Goal: Task Accomplishment & Management: Complete application form

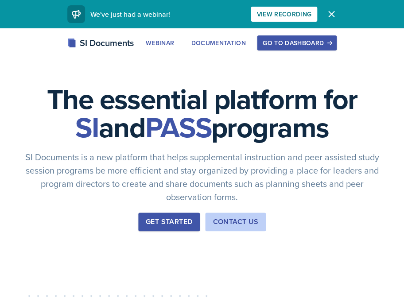
click at [289, 46] on div "Go to Dashboard" at bounding box center [297, 42] width 68 height 7
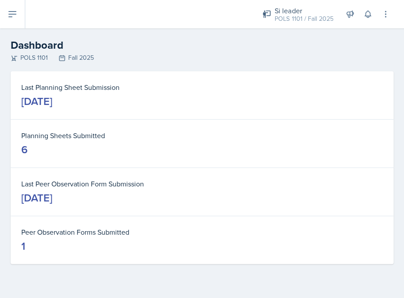
click at [15, 16] on icon at bounding box center [12, 14] width 11 height 11
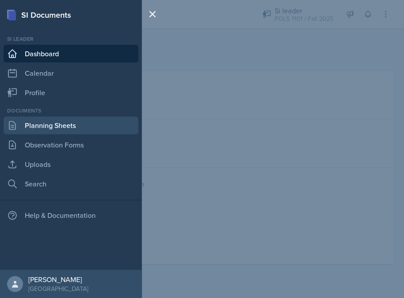
click at [64, 129] on link "Planning Sheets" at bounding box center [71, 125] width 135 height 18
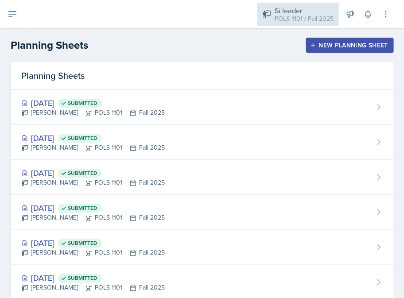
click at [281, 23] on div "Si leader POLS 1101 / Fall 2025" at bounding box center [297, 14] width 81 height 23
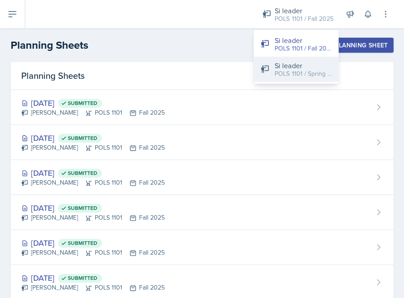
click at [285, 66] on div "Si leader" at bounding box center [303, 65] width 57 height 11
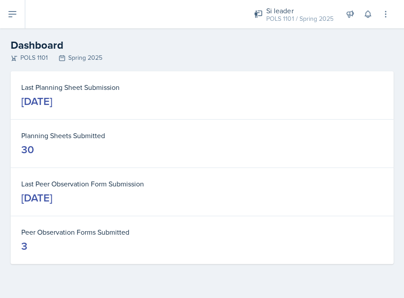
click at [11, 18] on icon at bounding box center [12, 14] width 11 height 11
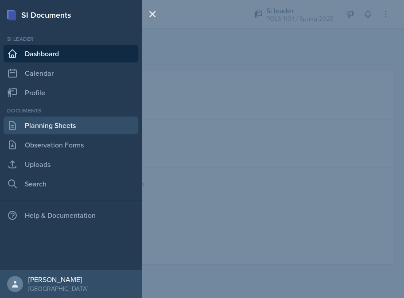
click at [56, 126] on link "Planning Sheets" at bounding box center [71, 125] width 135 height 18
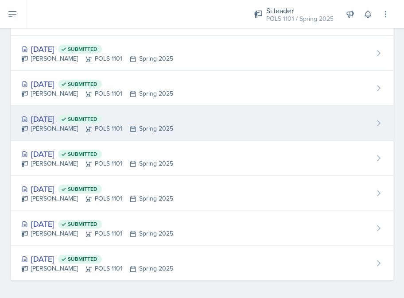
click at [67, 116] on icon at bounding box center [64, 119] width 6 height 6
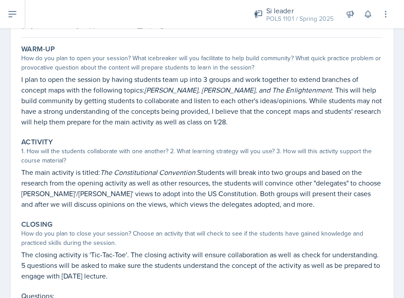
scroll to position [50, 0]
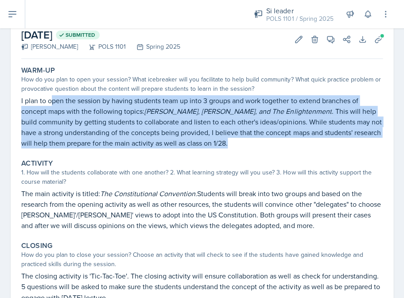
drag, startPoint x: 52, startPoint y: 99, endPoint x: 216, endPoint y: 141, distance: 169.1
click at [217, 141] on p "I plan to open the session by having students team up into 3 groups and work to…" at bounding box center [201, 121] width 361 height 53
click at [216, 141] on p "I plan to open the session by having students team up into 3 groups and work to…" at bounding box center [201, 121] width 361 height 53
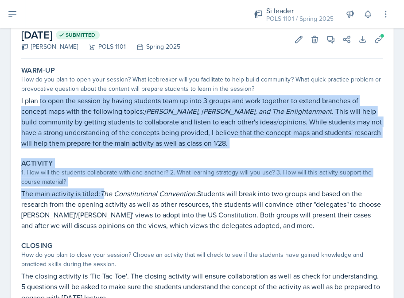
drag, startPoint x: 40, startPoint y: 96, endPoint x: 106, endPoint y: 189, distance: 114.0
click at [105, 193] on div "Warm-Up How do you plan to open your session? What icebreaker will you facilita…" at bounding box center [201, 237] width 361 height 350
click at [106, 189] on em "The Constitutional Convention." at bounding box center [148, 194] width 97 height 10
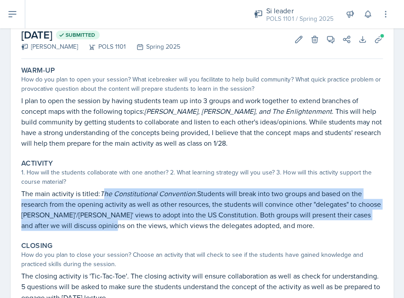
drag, startPoint x: 106, startPoint y: 190, endPoint x: 106, endPoint y: 218, distance: 27.9
click at [106, 218] on p "The main activity is titled: The Constitutional Convention. Students will break…" at bounding box center [201, 209] width 361 height 43
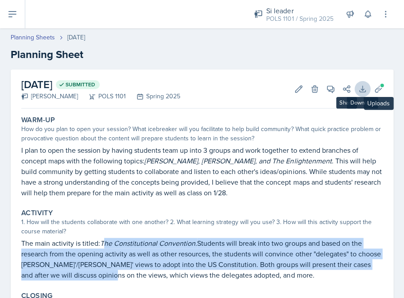
scroll to position [0, 0]
click at [365, 89] on icon at bounding box center [362, 89] width 9 height 9
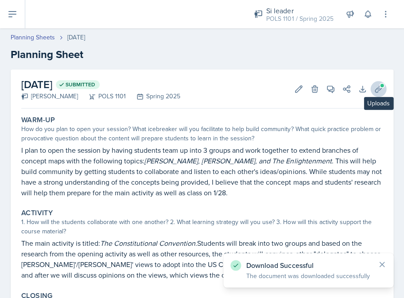
click at [378, 90] on icon at bounding box center [378, 89] width 9 height 9
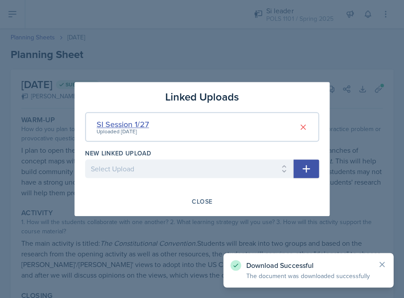
click at [134, 124] on div "SI Session 1/27" at bounding box center [123, 124] width 52 height 12
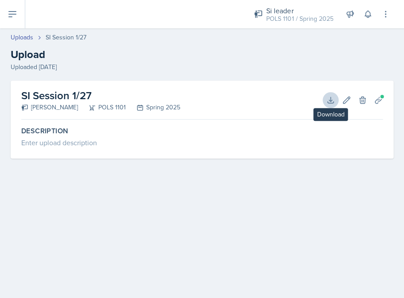
click at [325, 97] on button "Download" at bounding box center [330, 100] width 16 height 16
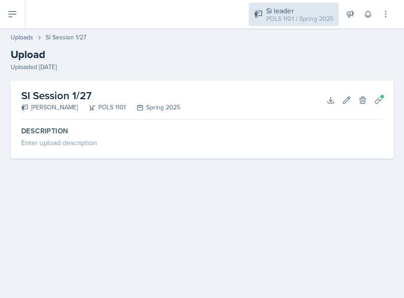
click at [282, 13] on div "Si leader" at bounding box center [299, 10] width 67 height 11
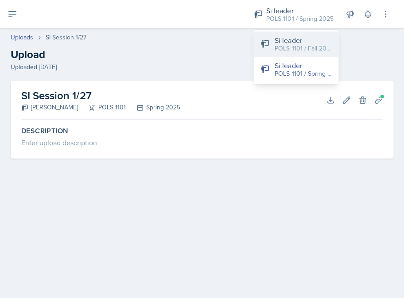
click at [285, 39] on div "Si leader" at bounding box center [303, 40] width 57 height 11
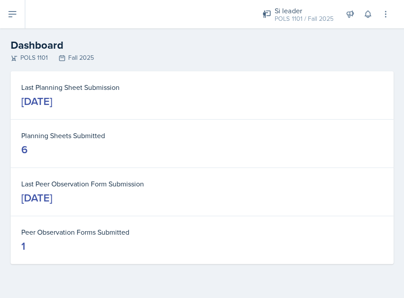
click at [19, 19] on button at bounding box center [12, 14] width 25 height 28
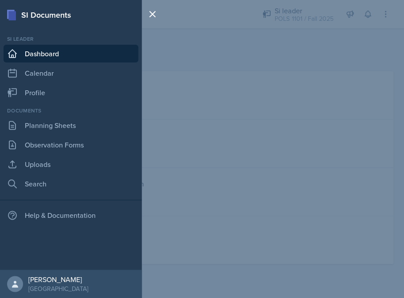
click at [162, 87] on div at bounding box center [154, 149] width 25 height 298
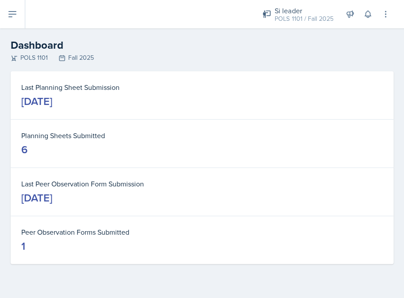
click at [6, 13] on button at bounding box center [12, 14] width 25 height 28
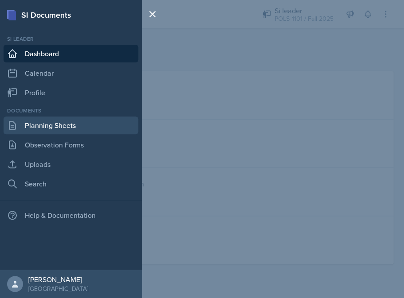
click at [78, 121] on link "Planning Sheets" at bounding box center [71, 125] width 135 height 18
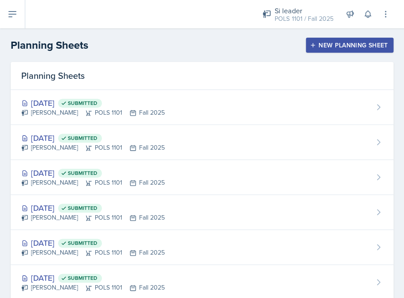
click at [327, 45] on div "New Planning Sheet" at bounding box center [349, 45] width 76 height 7
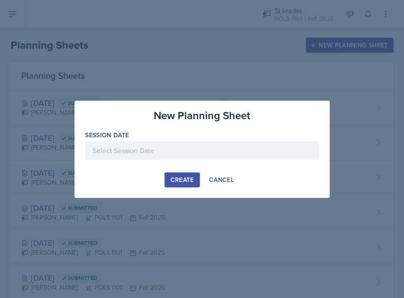
click at [204, 148] on div at bounding box center [202, 150] width 234 height 19
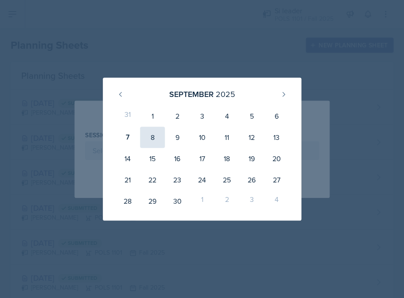
click at [153, 143] on div "8" at bounding box center [152, 137] width 25 height 21
type input "[DATE]"
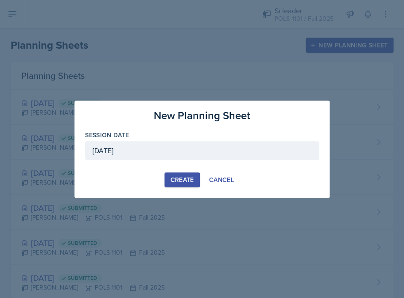
click at [170, 179] on div "Create" at bounding box center [181, 179] width 23 height 7
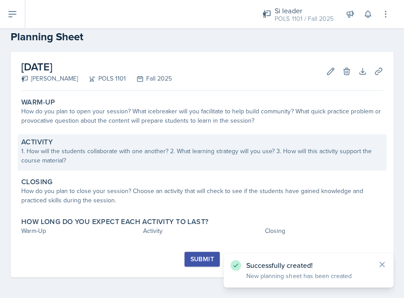
scroll to position [18, 0]
click at [152, 162] on div "1. How will the students collaborate with one another? 2. What learning strateg…" at bounding box center [201, 156] width 361 height 19
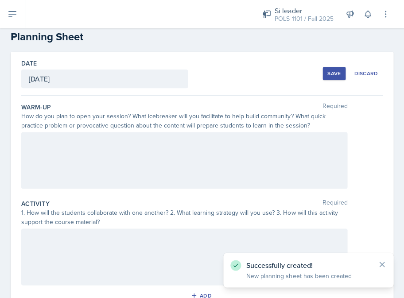
click at [142, 162] on div at bounding box center [184, 160] width 326 height 57
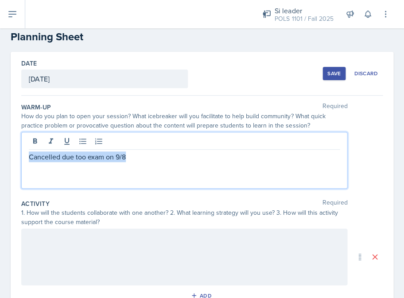
drag, startPoint x: 139, startPoint y: 159, endPoint x: -18, endPoint y: 142, distance: 157.7
click at [0, 142] on html "SI Documents Si leader Dashboard Calendar Profile Documents Planning Sheets Obs…" at bounding box center [202, 149] width 404 height 298
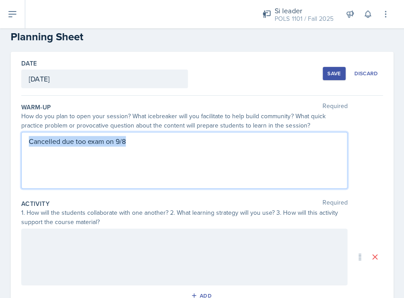
copy p "Cancelled due too exam on 9/8"
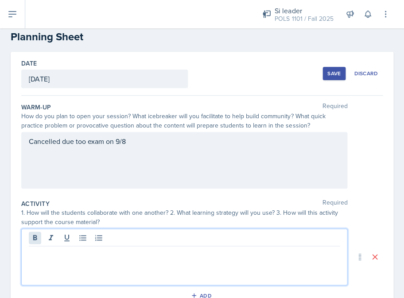
click at [32, 233] on div at bounding box center [184, 256] width 326 height 57
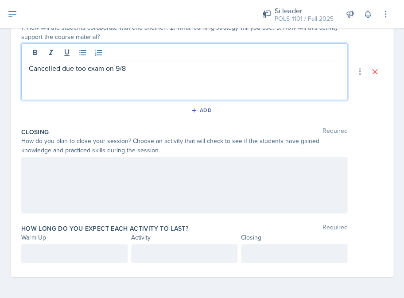
scroll to position [202, 0]
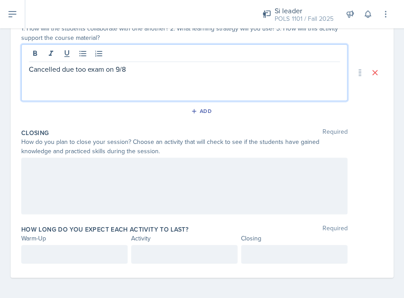
click at [49, 159] on div at bounding box center [184, 186] width 326 height 57
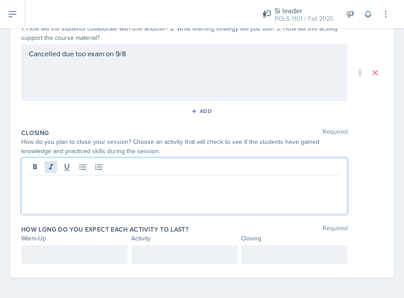
paste div
click at [80, 180] on p "Cancelled due too exam on 9/8" at bounding box center [184, 182] width 311 height 11
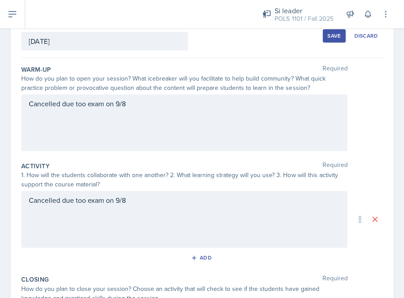
scroll to position [58, 0]
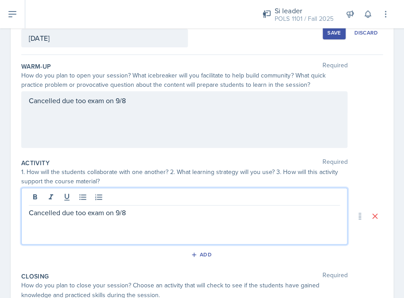
click at [82, 201] on div "Cancelled due too exam on 9/8" at bounding box center [184, 216] width 326 height 57
click at [80, 108] on div "Cancelled due too exam on 9/8" at bounding box center [184, 119] width 326 height 57
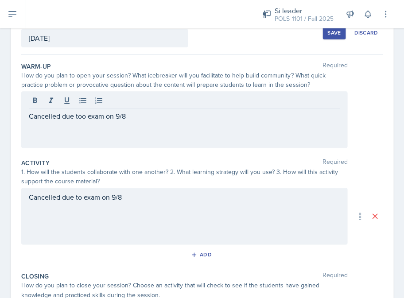
click at [81, 109] on div "Cancelled due too exam on 9/8" at bounding box center [184, 119] width 326 height 57
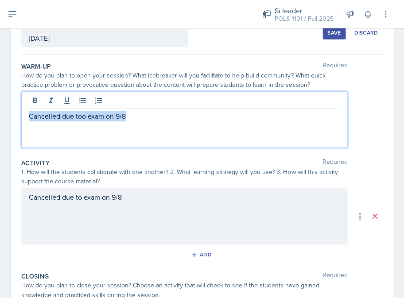
click at [81, 113] on p "Cancelled due too exam on 9/8" at bounding box center [184, 116] width 311 height 11
click at [334, 30] on div "Save" at bounding box center [333, 32] width 13 height 7
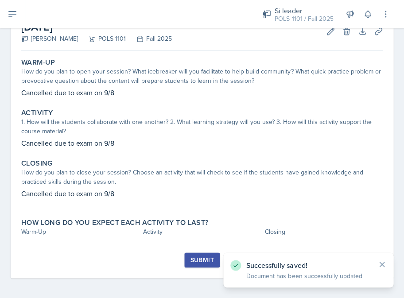
scroll to position [0, 0]
click at [193, 256] on div "Submit" at bounding box center [201, 259] width 23 height 7
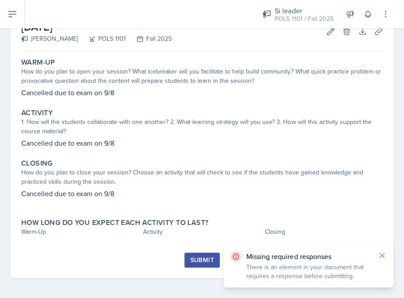
click at [165, 242] on div "Warm-Up How do you plan to open your session? What icebreaker will you facilita…" at bounding box center [201, 153] width 361 height 198
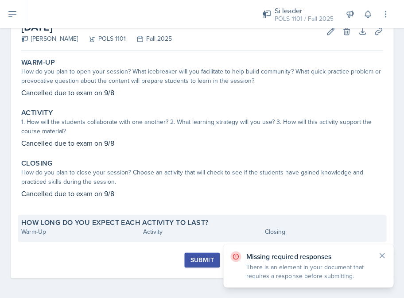
click at [165, 231] on div "Activity" at bounding box center [202, 231] width 118 height 9
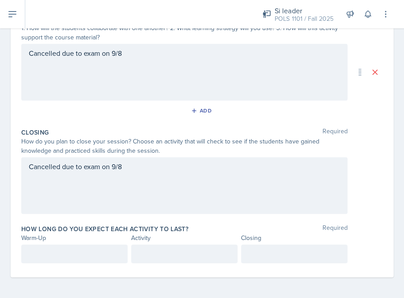
scroll to position [202, 0]
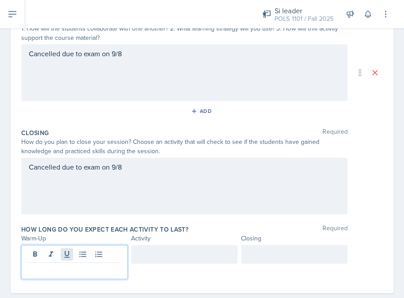
click at [64, 255] on div at bounding box center [74, 262] width 106 height 34
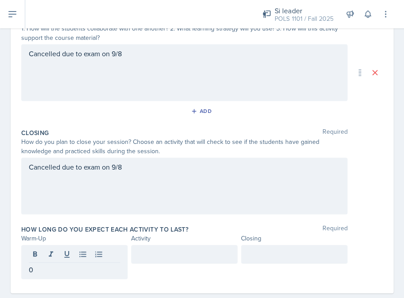
click at [135, 257] on div at bounding box center [184, 254] width 106 height 19
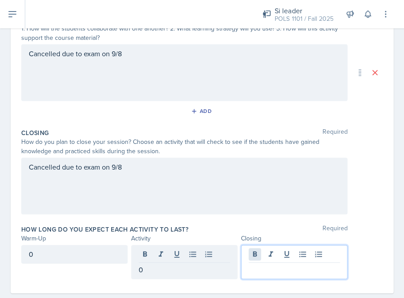
click at [248, 249] on div at bounding box center [294, 262] width 106 height 34
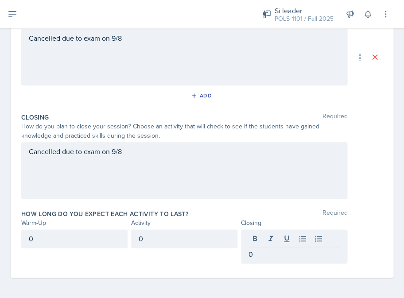
click at [219, 269] on div "How long do you expect each activity to last? Required Warm-Up Activity Closing…" at bounding box center [201, 238] width 361 height 65
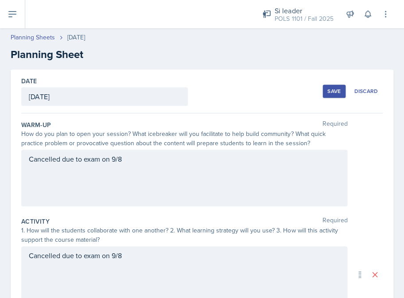
scroll to position [0, 0]
click at [339, 94] on div "Save" at bounding box center [333, 91] width 13 height 7
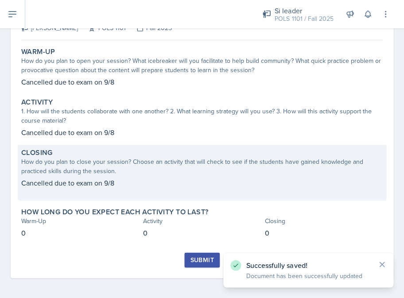
scroll to position [68, 0]
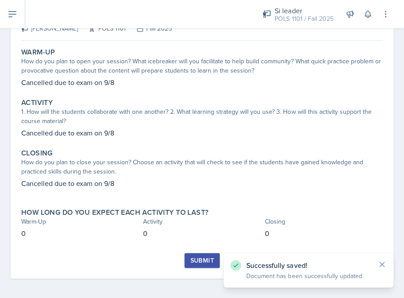
click at [199, 266] on div "Submit" at bounding box center [201, 266] width 361 height 26
click at [200, 257] on div "Submit" at bounding box center [201, 260] width 23 height 7
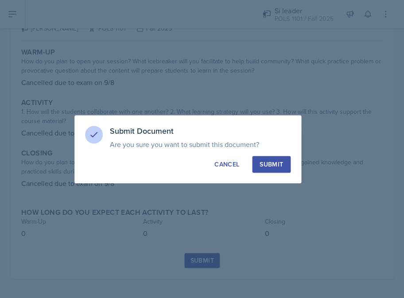
click at [260, 164] on div "Submit" at bounding box center [270, 164] width 23 height 9
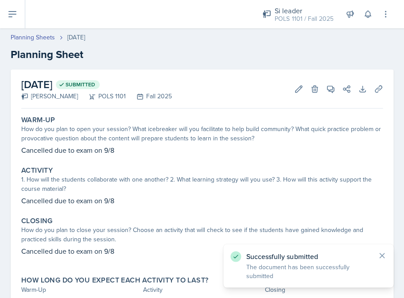
scroll to position [0, 0]
click at [32, 38] on link "Planning Sheets" at bounding box center [33, 37] width 44 height 9
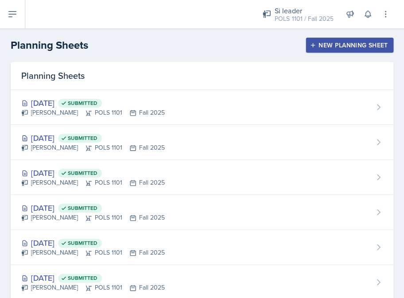
click at [314, 44] on icon "button" at bounding box center [312, 45] width 6 height 6
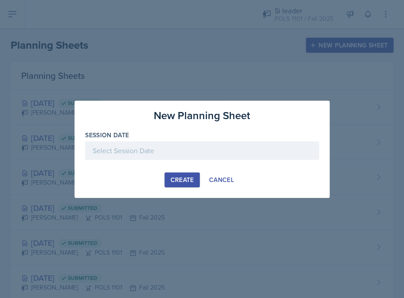
click at [216, 143] on div at bounding box center [202, 150] width 234 height 19
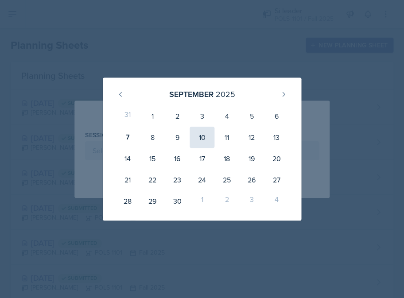
click at [201, 136] on div "10" at bounding box center [202, 137] width 25 height 21
type input "[DATE]"
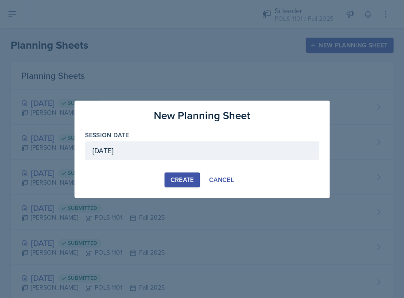
click at [172, 176] on div "Create" at bounding box center [181, 179] width 23 height 7
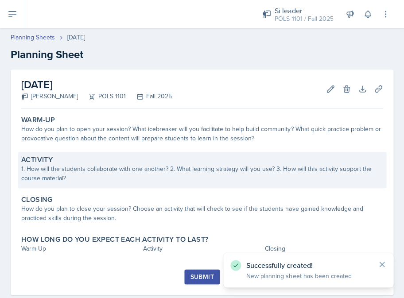
click at [220, 182] on div "Activity 1. How will the students collaborate with one another? 2. What learnin…" at bounding box center [202, 170] width 368 height 36
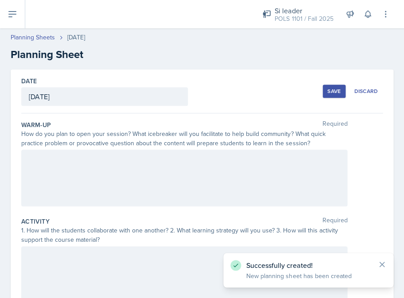
click at [200, 209] on div "Warm-Up Required How do you plan to open your session? What icebreaker will you…" at bounding box center [201, 165] width 361 height 97
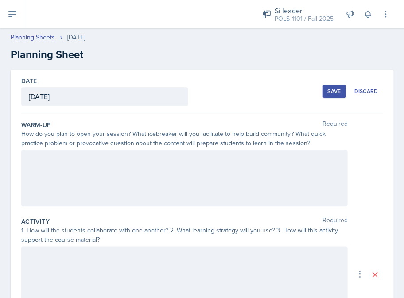
click at [199, 195] on div at bounding box center [184, 178] width 326 height 57
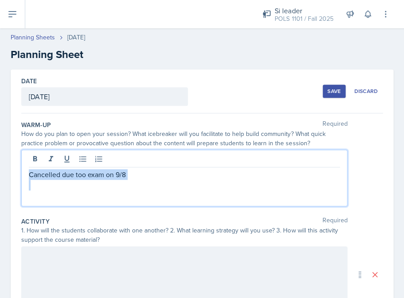
drag, startPoint x: 145, startPoint y: 184, endPoint x: -2, endPoint y: 150, distance: 150.9
click at [0, 150] on html "SI Documents Si leader Dashboard Calendar Profile Documents Planning Sheets Obs…" at bounding box center [202, 149] width 404 height 298
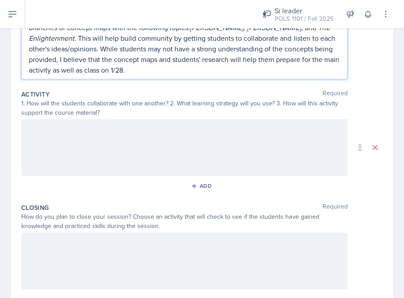
scroll to position [184, 0]
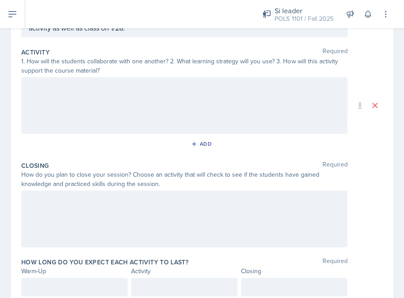
click at [168, 258] on label "How long do you expect each activity to last?" at bounding box center [104, 262] width 167 height 9
click at [168, 228] on div at bounding box center [184, 218] width 326 height 57
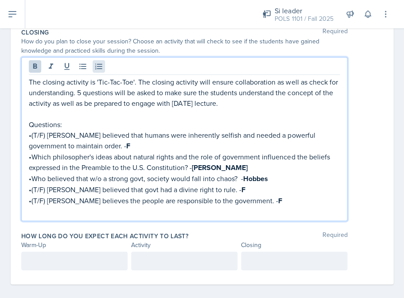
scroll to position [317, 0]
click at [265, 252] on div at bounding box center [294, 261] width 106 height 19
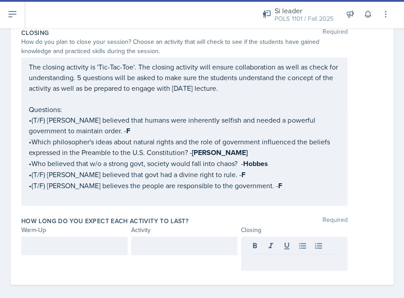
click at [71, 236] on div at bounding box center [74, 245] width 106 height 19
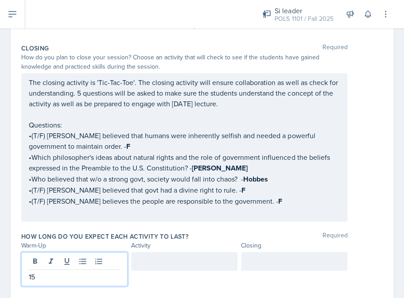
click at [329, 257] on div at bounding box center [294, 261] width 106 height 19
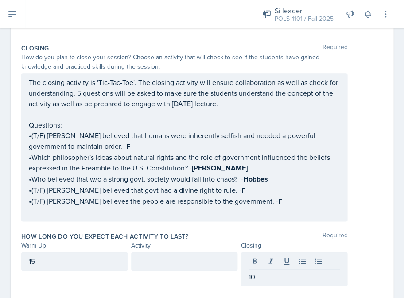
click at [219, 260] on div at bounding box center [184, 261] width 106 height 19
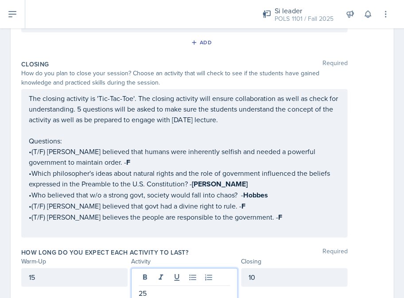
scroll to position [286, 0]
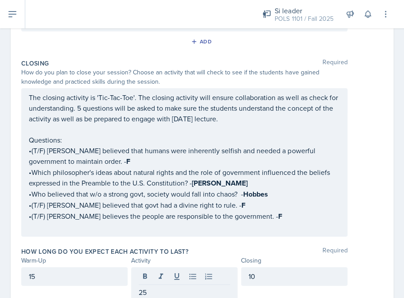
drag, startPoint x: 177, startPoint y: 86, endPoint x: 183, endPoint y: 108, distance: 22.0
click at [192, 112] on div "The closing activity is 'Tic-Tac-Toe'. The closing activity will ensure collabo…" at bounding box center [184, 162] width 326 height 148
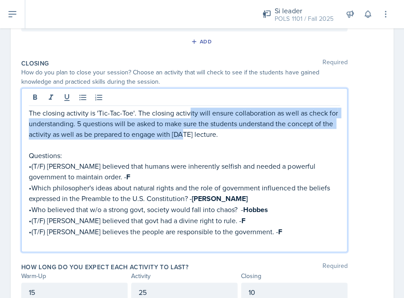
drag, startPoint x: 189, startPoint y: 108, endPoint x: 182, endPoint y: 130, distance: 23.0
click at [182, 130] on p "The closing activity is 'Tic-Tac-Toe'. The closing activity will ensure collabo…" at bounding box center [184, 124] width 311 height 32
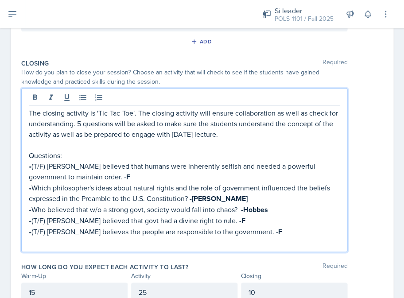
click at [158, 139] on p at bounding box center [184, 144] width 311 height 11
drag, startPoint x: 172, startPoint y: 130, endPoint x: 267, endPoint y: 140, distance: 94.9
click at [267, 140] on div "The closing activity is 'Tic-Tac-Toe'. The closing activity will ensure collabo…" at bounding box center [184, 178] width 311 height 140
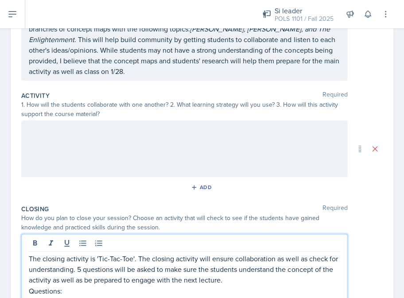
scroll to position [139, 0]
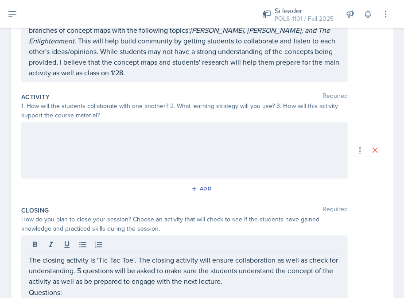
click at [277, 166] on div at bounding box center [184, 150] width 326 height 57
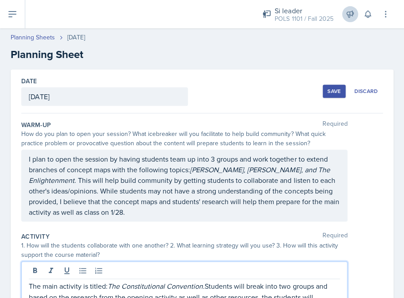
scroll to position [0, 0]
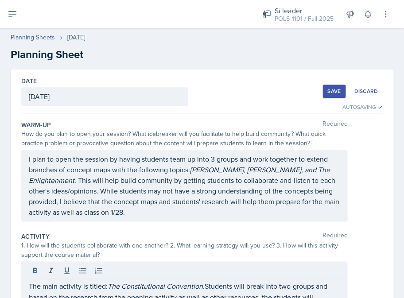
click at [343, 98] on div "Save Discard" at bounding box center [352, 91] width 60 height 20
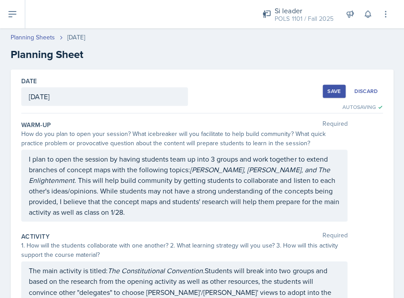
click at [340, 95] on button "Save" at bounding box center [333, 91] width 23 height 13
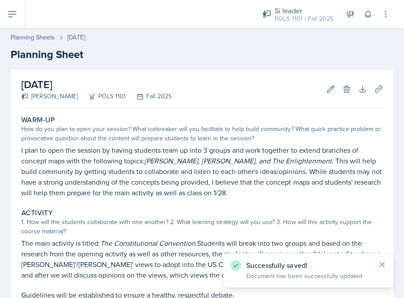
click at [18, 19] on button at bounding box center [12, 14] width 25 height 28
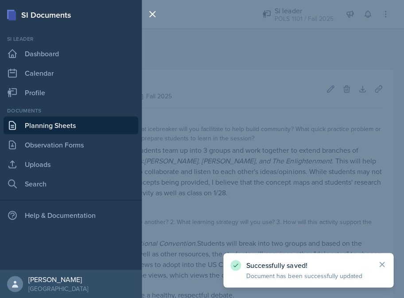
click at [77, 154] on div "Documents Planning Sheets Observation Forms Uploads Search" at bounding box center [71, 150] width 135 height 86
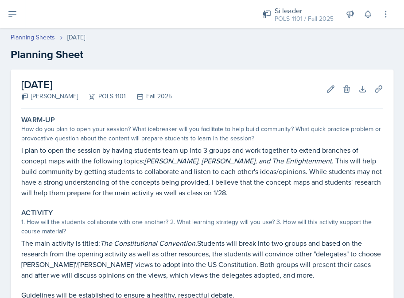
click at [17, 20] on button at bounding box center [12, 14] width 25 height 28
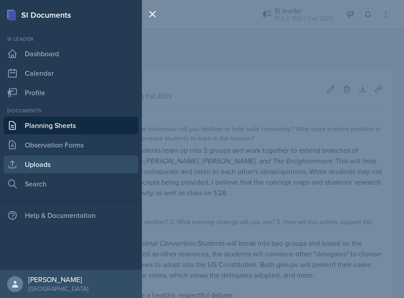
click at [53, 159] on link "Uploads" at bounding box center [71, 164] width 135 height 18
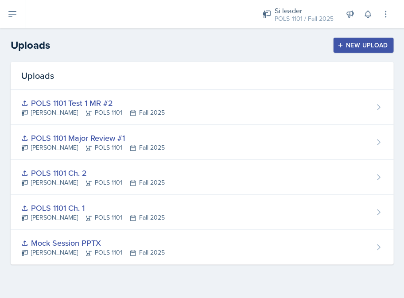
click at [351, 44] on div "New Upload" at bounding box center [363, 45] width 49 height 7
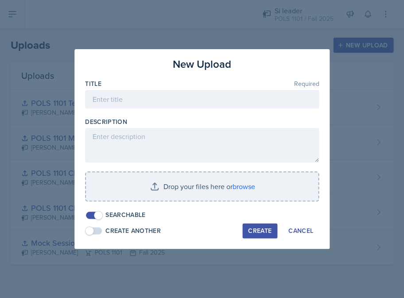
click at [228, 124] on div "Description" at bounding box center [202, 121] width 234 height 9
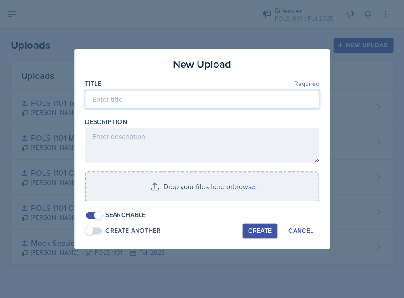
click at [221, 103] on input at bounding box center [202, 99] width 234 height 19
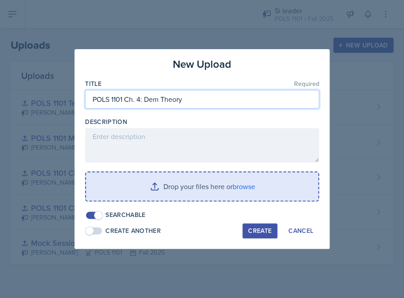
type input "POLS 1101 Ch. 4: Dem Theory"
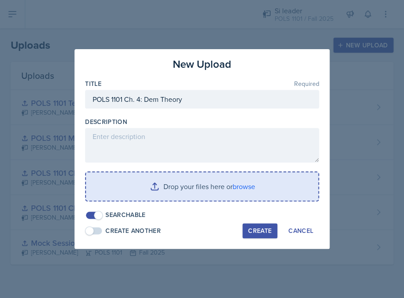
click at [237, 189] on input "file" at bounding box center [202, 186] width 232 height 28
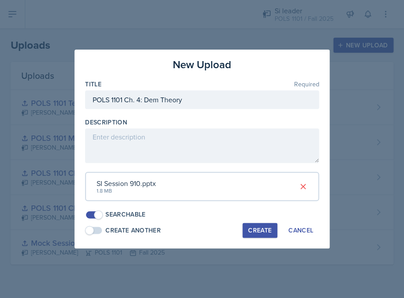
click at [264, 227] on div "Create" at bounding box center [259, 230] width 23 height 7
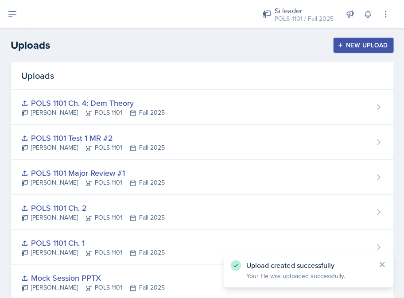
click at [22, 31] on header "Uploads New Upload" at bounding box center [202, 45] width 404 height 34
click at [8, 22] on button at bounding box center [12, 14] width 25 height 28
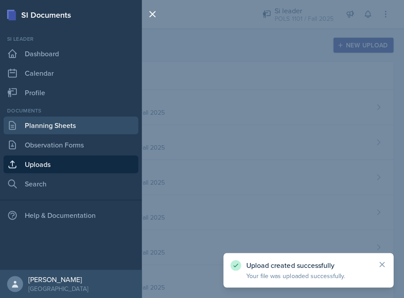
click at [63, 129] on link "Planning Sheets" at bounding box center [71, 125] width 135 height 18
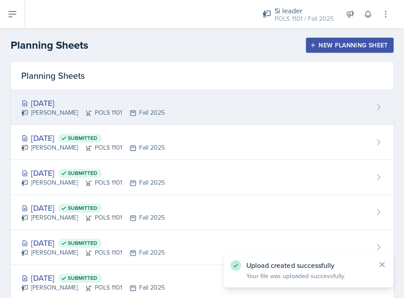
click at [144, 100] on div "[DATE]" at bounding box center [92, 103] width 143 height 12
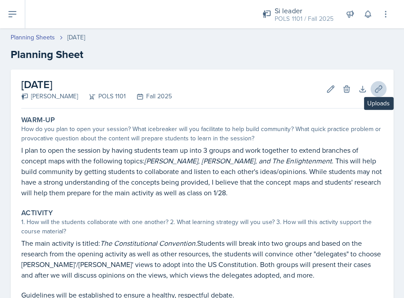
click at [379, 87] on icon at bounding box center [378, 89] width 9 height 9
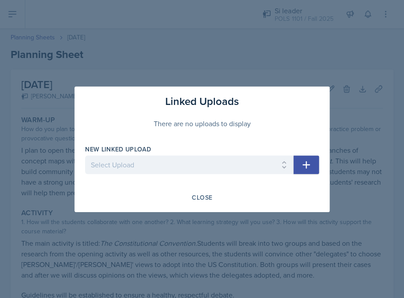
click at [324, 162] on div "Linked Uploads There are no uploads to display New Linked Upload Select Upload …" at bounding box center [201, 149] width 255 height 126
click at [301, 169] on icon "button" at bounding box center [306, 164] width 11 height 11
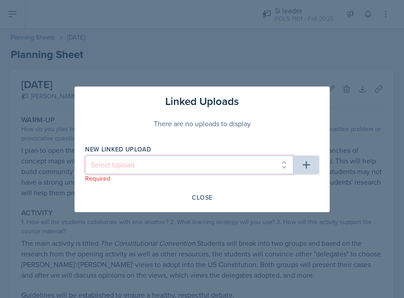
select select "d73affc1-fad9-42d8-bee2-5381421dbf16"
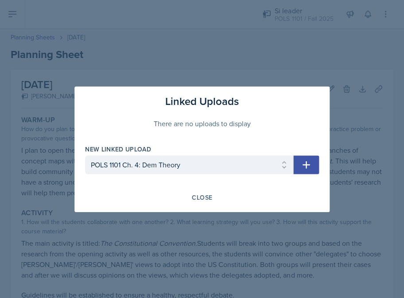
click at [311, 163] on button "button" at bounding box center [306, 164] width 26 height 19
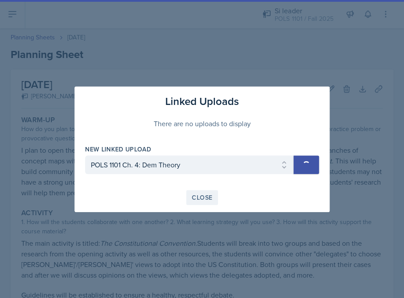
select select
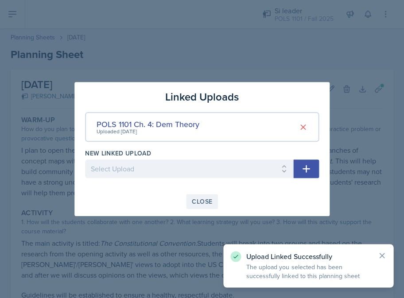
click at [208, 198] on div "Close" at bounding box center [202, 201] width 20 height 7
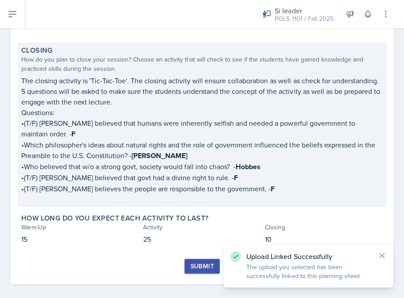
scroll to position [273, 0]
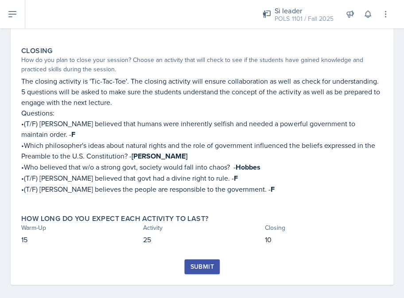
click at [200, 259] on button "Submit" at bounding box center [201, 266] width 35 height 15
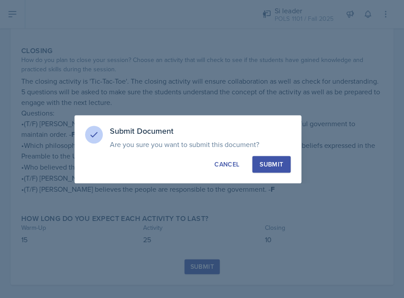
click at [275, 160] on div "Submit" at bounding box center [270, 164] width 23 height 9
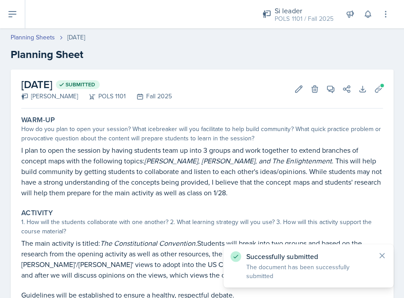
scroll to position [0, 0]
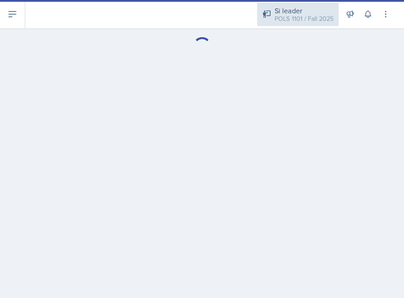
click at [320, 15] on div "POLS 1101 / Fall 2025" at bounding box center [304, 18] width 58 height 9
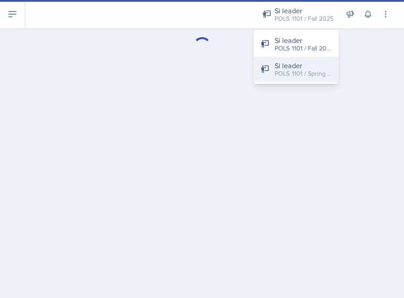
click at [322, 66] on div "Si leader" at bounding box center [303, 65] width 57 height 11
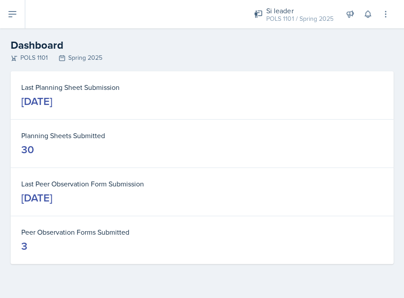
click at [23, 18] on button at bounding box center [12, 14] width 25 height 28
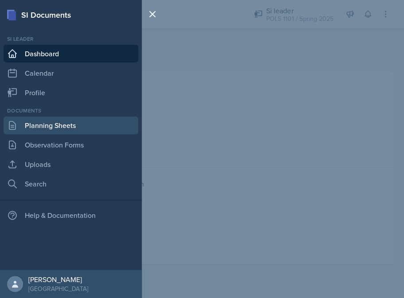
click at [81, 129] on link "Planning Sheets" at bounding box center [71, 125] width 135 height 18
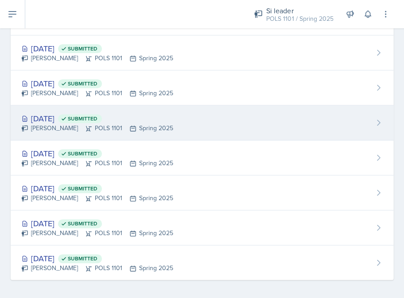
scroll to position [859, 0]
click at [99, 125] on div "Destiny Hopson POLS 1101 Spring 2025" at bounding box center [97, 128] width 152 height 9
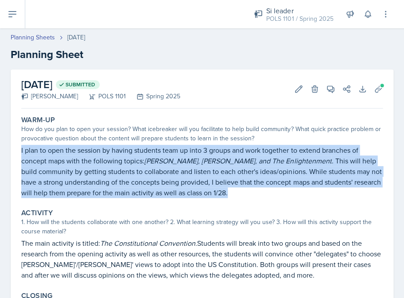
drag, startPoint x: 18, startPoint y: 148, endPoint x: 219, endPoint y: 194, distance: 205.8
click at [219, 194] on div "Warm-Up How do you plan to open your session? What icebreaker will you facilita…" at bounding box center [202, 156] width 368 height 89
copy p "I plan to open the session by having students team up into 3 groups and work to…"
click at [325, 81] on button "View Comments" at bounding box center [330, 89] width 16 height 16
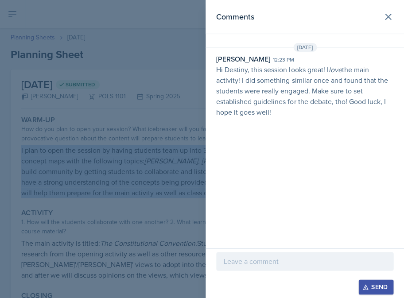
drag, startPoint x: 312, startPoint y: 74, endPoint x: 316, endPoint y: 109, distance: 36.0
click at [316, 109] on p "Hi Destiny, this session looks great! I love the main activity! I did something…" at bounding box center [304, 90] width 177 height 53
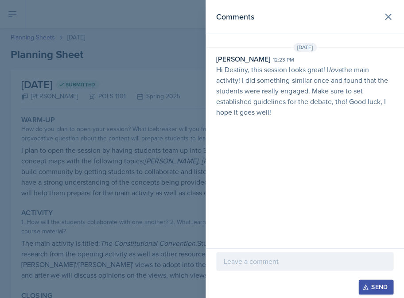
click at [148, 153] on div at bounding box center [202, 149] width 404 height 298
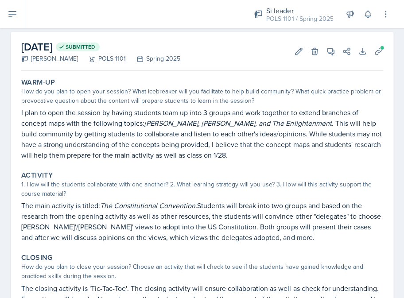
scroll to position [38, 0]
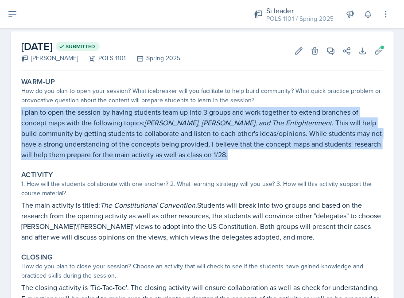
drag, startPoint x: 221, startPoint y: 153, endPoint x: 19, endPoint y: 112, distance: 206.9
click at [19, 112] on div "Warm-Up How do you plan to open your session? What icebreaker will you facilita…" at bounding box center [202, 118] width 368 height 89
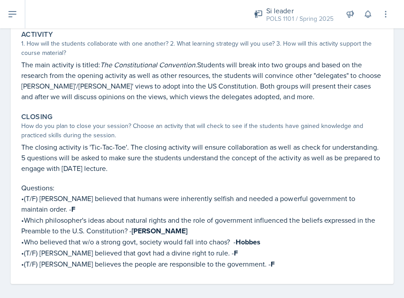
click at [155, 95] on p "The main activity is titled: The Constitutional Convention. Students will break…" at bounding box center [201, 80] width 361 height 43
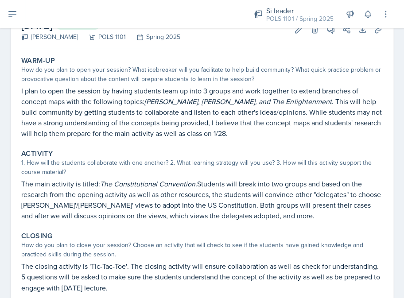
scroll to position [55, 0]
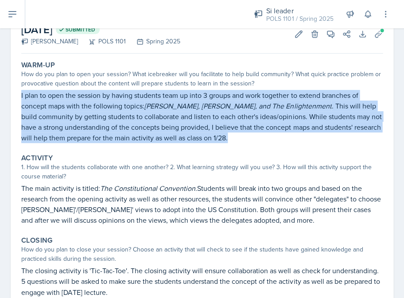
drag, startPoint x: 221, startPoint y: 138, endPoint x: 15, endPoint y: 92, distance: 211.0
click at [15, 92] on div "January 27th, 2025 Submitted Destiny Hopson POLS 1101 Spring 2025 Edit Delete V…" at bounding box center [202, 211] width 383 height 393
copy p "I plan to open the session by having students team up into 3 groups and work to…"
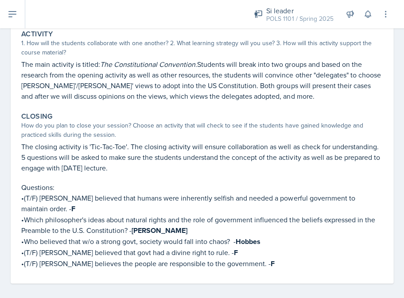
scroll to position [178, 0]
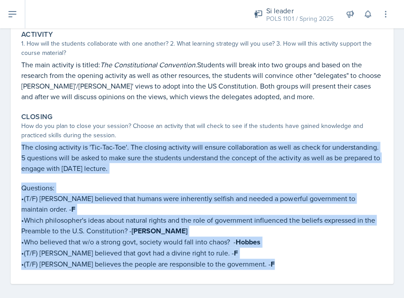
drag, startPoint x: 261, startPoint y: 260, endPoint x: 20, endPoint y: 138, distance: 269.9
click at [20, 138] on div "Closing How do you plan to close your session? Choose an activity that will che…" at bounding box center [202, 191] width 368 height 164
copy div "The closing activity is 'Tic-Tac-Toe'. The closing activity will ensure collabo…"
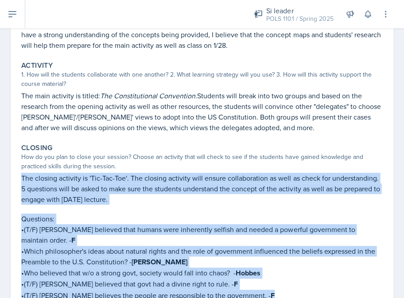
scroll to position [139, 0]
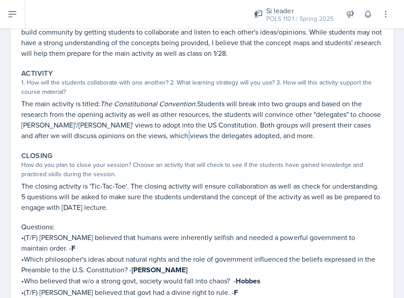
click at [177, 127] on p "The main activity is titled: The Constitutional Convention. Students will break…" at bounding box center [201, 119] width 361 height 43
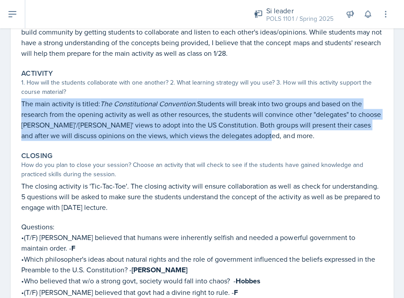
drag, startPoint x: 275, startPoint y: 132, endPoint x: 15, endPoint y: 101, distance: 260.9
click at [15, 101] on div "January 27th, 2025 Submitted Destiny Hopson POLS 1101 Spring 2025 Edit Delete V…" at bounding box center [202, 126] width 383 height 393
copy p "The main activity is titled: The Constitutional Convention. Students will break…"
